Goal: Transaction & Acquisition: Purchase product/service

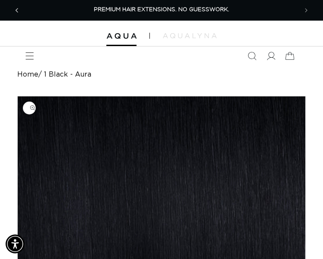
click at [19, 12] on span "Previous announcement" at bounding box center [16, 10] width 9 height 9
click at [29, 57] on icon "Menu" at bounding box center [29, 56] width 9 height 9
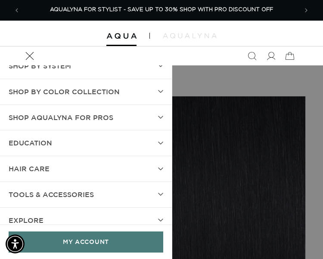
scroll to position [0, 0]
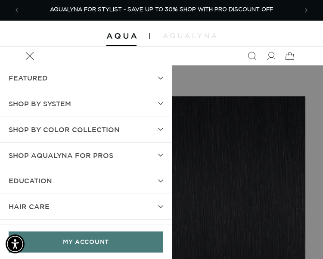
click at [49, 102] on span "SHOP BY SYSTEM" at bounding box center [40, 104] width 62 height 12
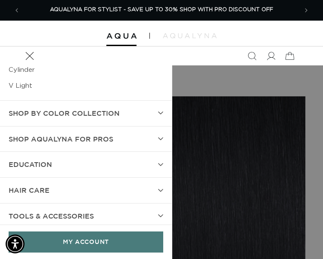
scroll to position [135, 0]
click at [28, 137] on span "Shop AquaLyna for Pros" at bounding box center [61, 139] width 105 height 12
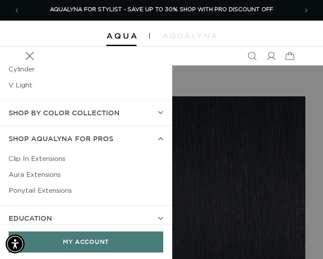
click at [25, 177] on link "Aura Extensions" at bounding box center [86, 175] width 155 height 16
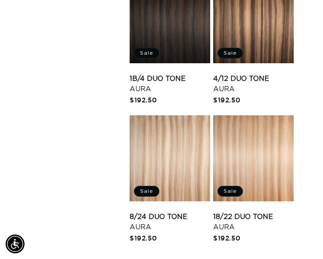
scroll to position [0, 555]
click at [247, 212] on link "18/22 Duo Tone Aura" at bounding box center [253, 222] width 81 height 21
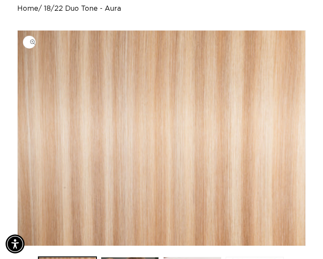
scroll to position [0, 555]
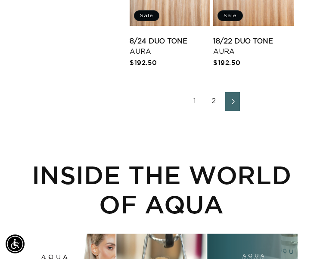
scroll to position [1224, 0]
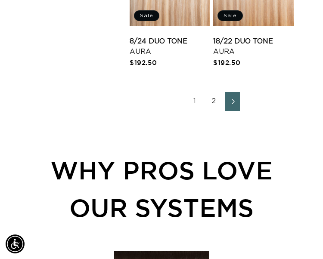
click at [212, 101] on link "2" at bounding box center [213, 101] width 15 height 19
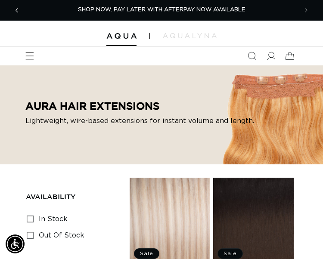
click at [16, 9] on icon "Previous announcement" at bounding box center [17, 10] width 3 height 9
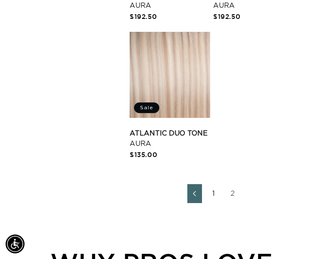
scroll to position [1110, 0]
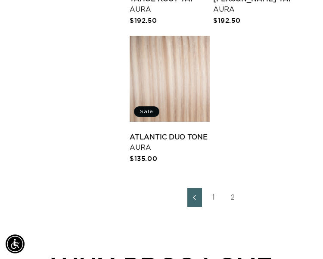
click at [214, 202] on link "1" at bounding box center [213, 197] width 15 height 19
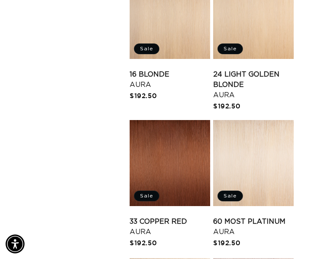
scroll to position [616, 0]
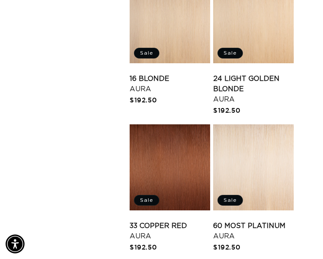
click at [153, 221] on link "33 Copper Red Aura" at bounding box center [170, 231] width 81 height 21
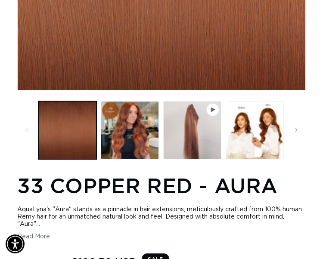
scroll to position [224, 0]
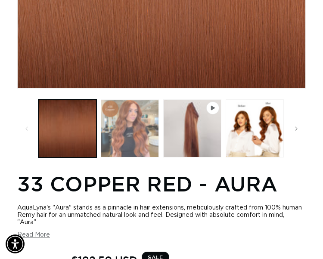
click at [128, 128] on button "Load image 2 in gallery view" at bounding box center [130, 128] width 58 height 58
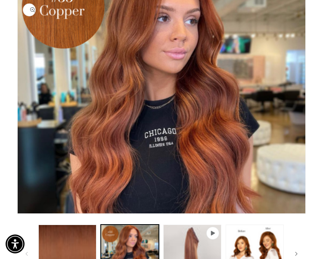
scroll to position [0, 0]
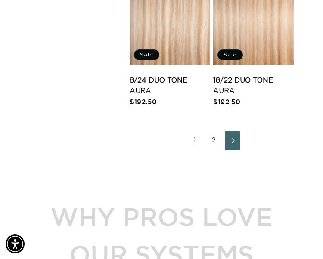
scroll to position [1187, 0]
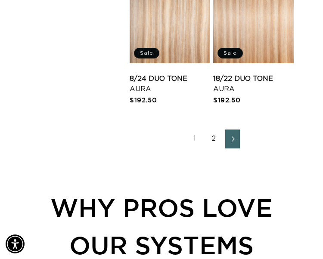
click at [213, 142] on link "2" at bounding box center [213, 139] width 15 height 19
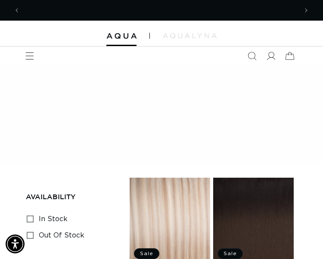
scroll to position [0, 277]
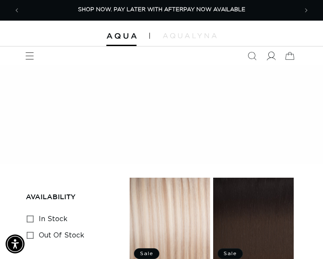
click at [272, 54] on icon at bounding box center [270, 56] width 9 height 9
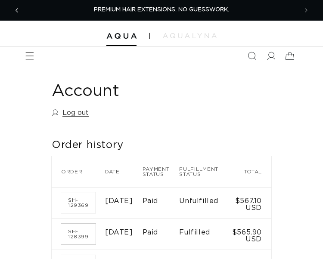
click at [17, 13] on icon "Previous announcement" at bounding box center [17, 10] width 3 height 9
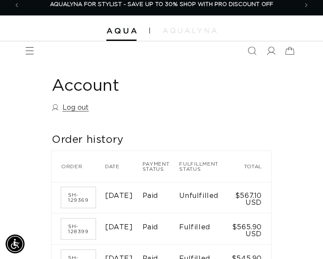
scroll to position [6, 0]
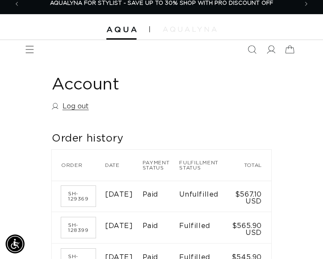
click at [186, 31] on img at bounding box center [190, 29] width 54 height 5
click at [29, 50] on icon "Menu" at bounding box center [29, 49] width 9 height 9
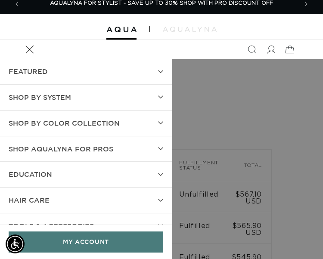
click at [50, 95] on span "SHOP BY SYSTEM" at bounding box center [40, 97] width 62 height 12
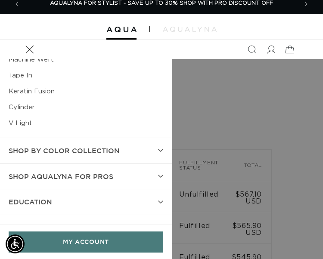
scroll to position [96, 0]
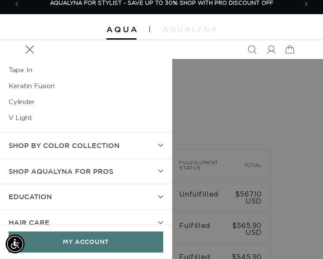
click at [40, 173] on span "Shop AquaLyna for Pros" at bounding box center [61, 171] width 105 height 12
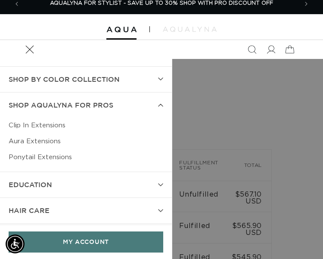
scroll to position [163, 0]
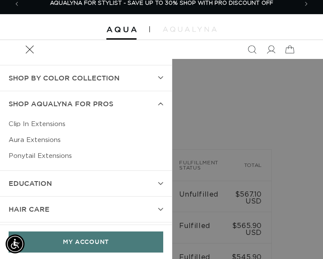
click at [39, 140] on link "Aura Extensions" at bounding box center [86, 140] width 155 height 16
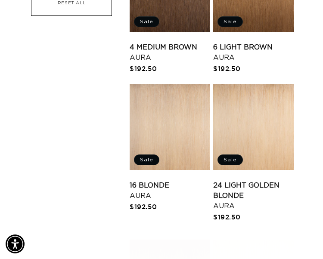
click at [227, 180] on link "24 Light Golden Blonde Aura" at bounding box center [253, 195] width 81 height 31
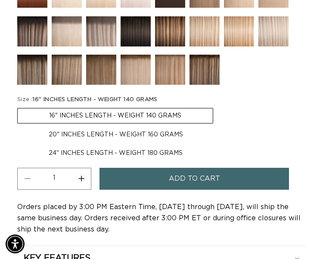
scroll to position [600, 0]
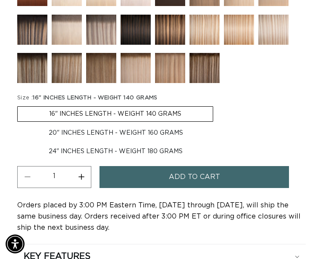
click at [163, 132] on label "20" INCHES LENGTH - WEIGHT 160 GRAMS Variant sold out or unavailable" at bounding box center [115, 133] width 197 height 15
click at [218, 105] on input "20" INCHES LENGTH - WEIGHT 160 GRAMS Variant sold out or unavailable" at bounding box center [218, 105] width 0 height 0
radio input "true"
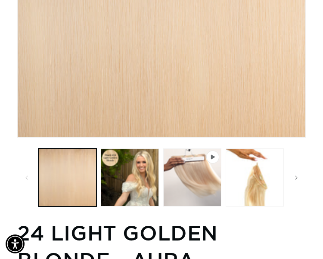
scroll to position [0, 555]
